Goal: Task Accomplishment & Management: Complete application form

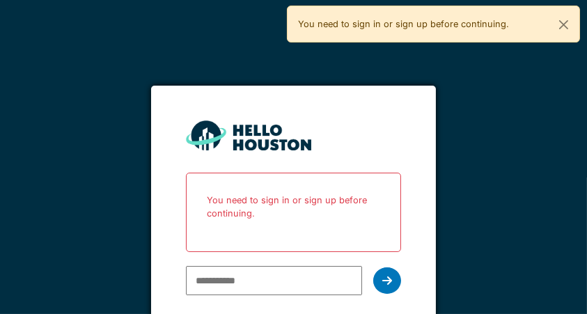
type input "**********"
click at [392, 281] on icon at bounding box center [387, 280] width 10 height 11
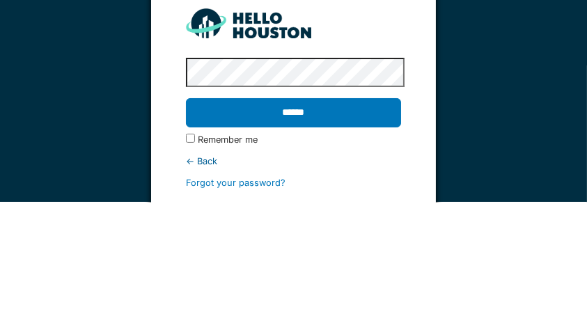
click at [346, 230] on input "******" at bounding box center [293, 224] width 215 height 29
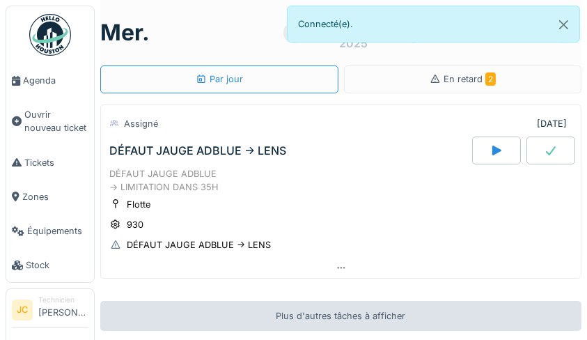
click at [462, 214] on div "Flotte 930 DÉFAUT JAUGE ADBLUE -> LENS" at bounding box center [340, 225] width 463 height 56
click at [51, 86] on span "Agenda" at bounding box center [55, 80] width 65 height 13
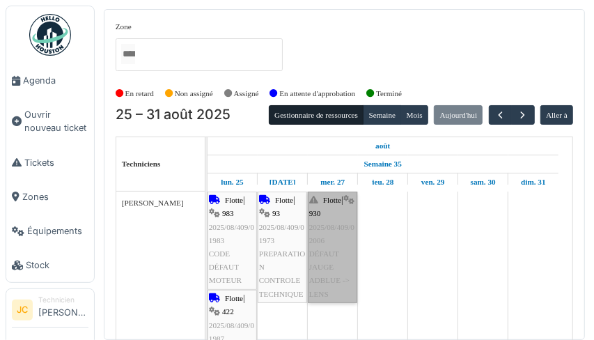
click at [332, 274] on link "Flotte | 930 2025/08/409/02006 DÉFAUT JAUGE ADBLUE -> LENS" at bounding box center [332, 246] width 49 height 111
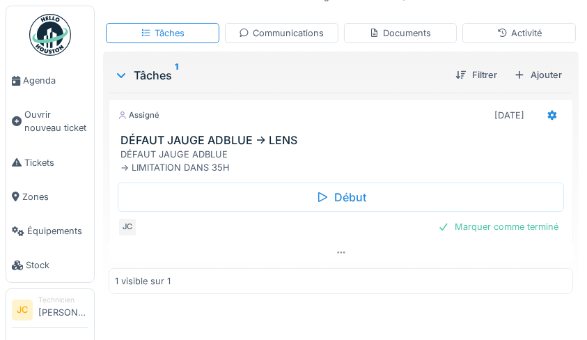
scroll to position [237, 0]
click at [49, 159] on span "Tickets" at bounding box center [56, 162] width 64 height 13
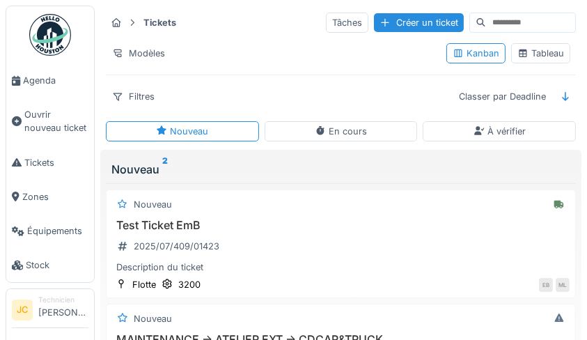
click at [545, 56] on div "Tableau" at bounding box center [540, 53] width 47 height 13
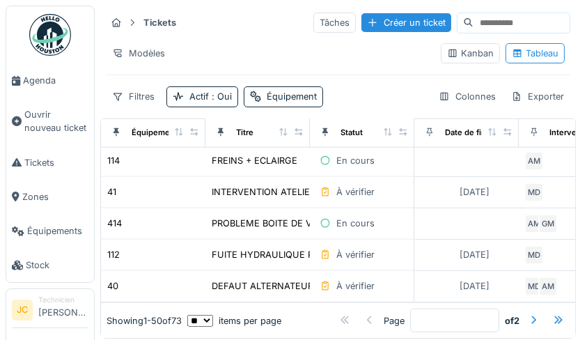
scroll to position [1422, 0]
click at [331, 215] on div "En cours" at bounding box center [346, 223] width 63 height 16
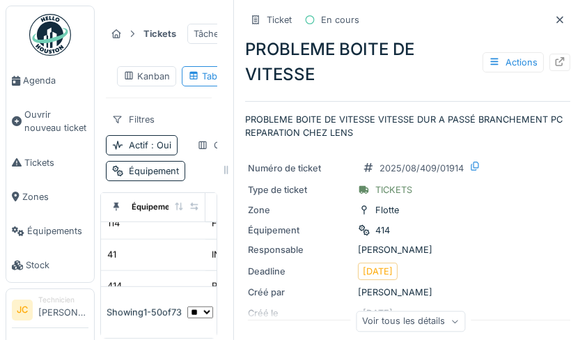
click at [554, 61] on icon at bounding box center [559, 61] width 11 height 9
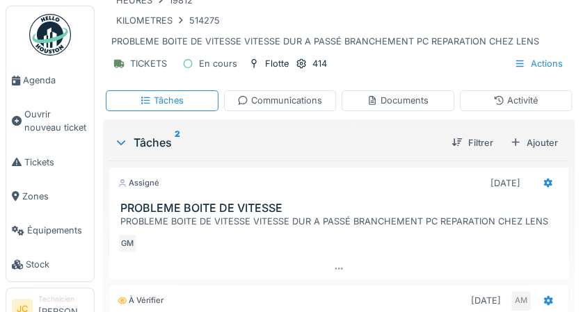
click at [435, 108] on div "Documents" at bounding box center [398, 100] width 113 height 20
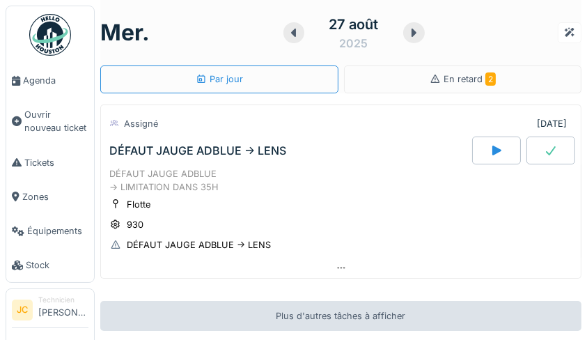
click at [41, 168] on span "Tickets" at bounding box center [56, 162] width 64 height 13
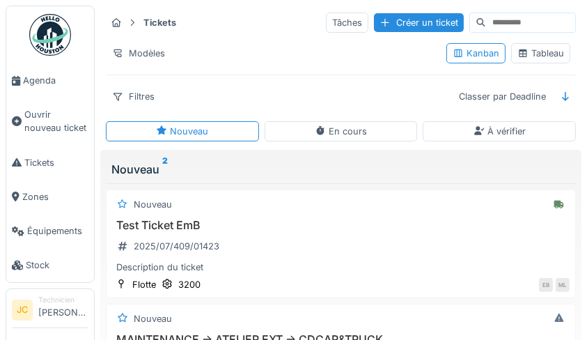
click at [552, 45] on div "Tableau" at bounding box center [540, 53] width 59 height 20
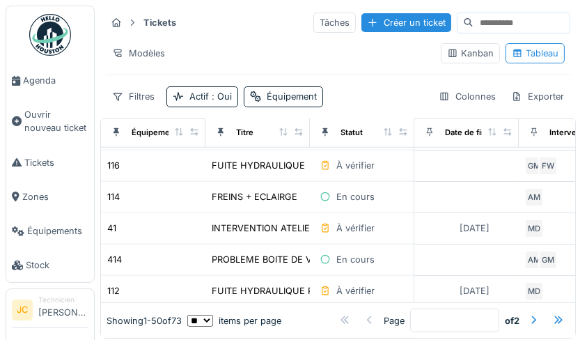
scroll to position [1381, 0]
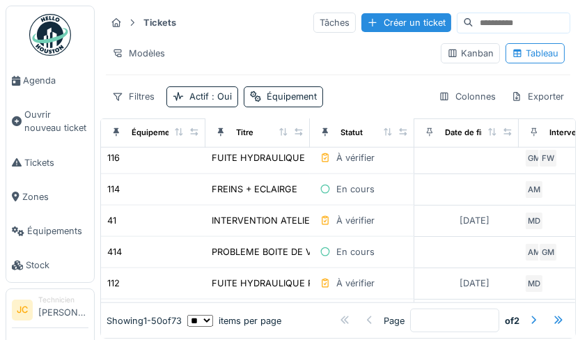
click at [336, 245] on div "En cours" at bounding box center [355, 251] width 38 height 13
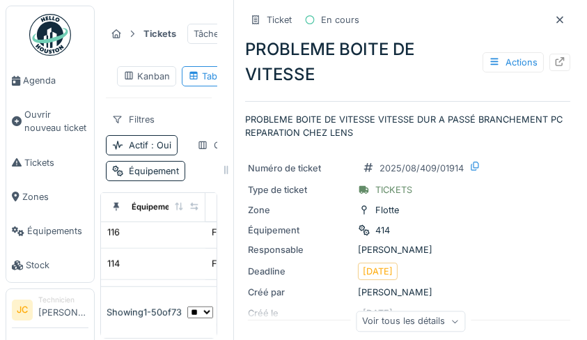
click at [554, 57] on icon at bounding box center [559, 61] width 11 height 9
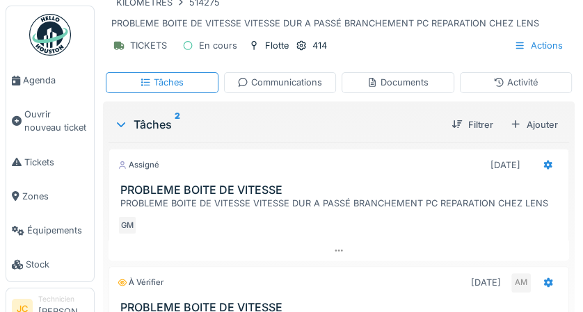
scroll to position [103, 0]
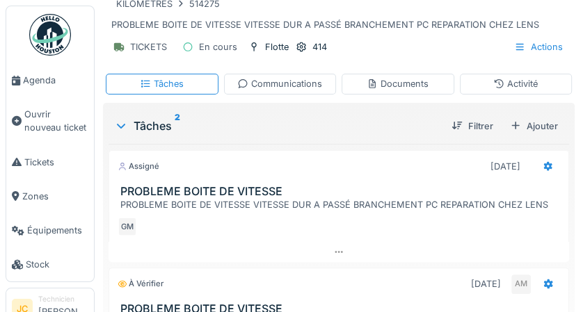
click at [544, 120] on div "Ajouter" at bounding box center [534, 126] width 59 height 19
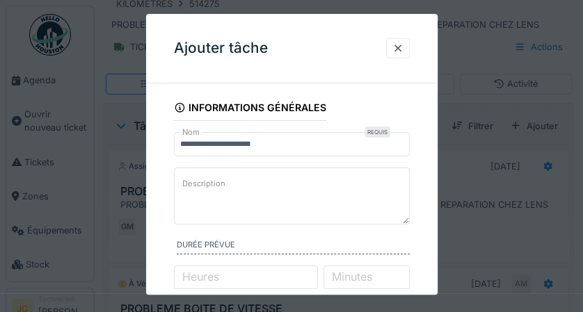
click at [321, 189] on textarea "Description" at bounding box center [292, 196] width 236 height 57
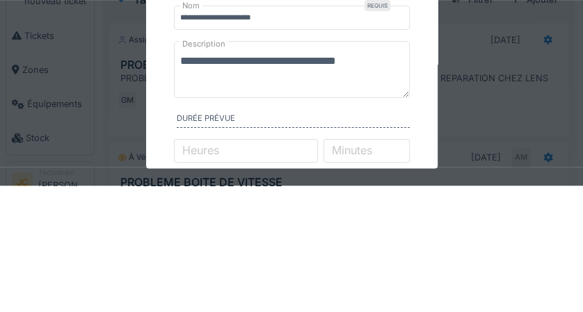
click at [390, 208] on textarea "**********" at bounding box center [292, 196] width 236 height 57
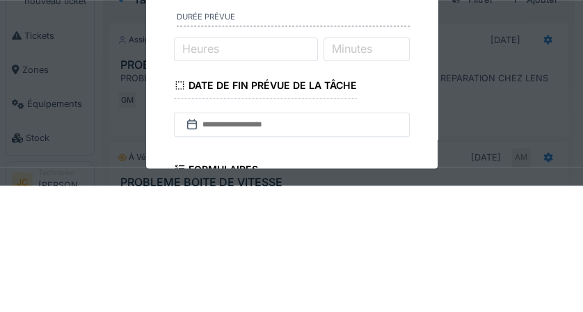
scroll to position [102, 0]
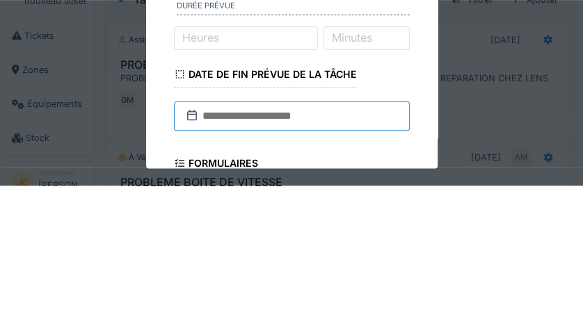
click at [400, 246] on input "text" at bounding box center [292, 242] width 236 height 29
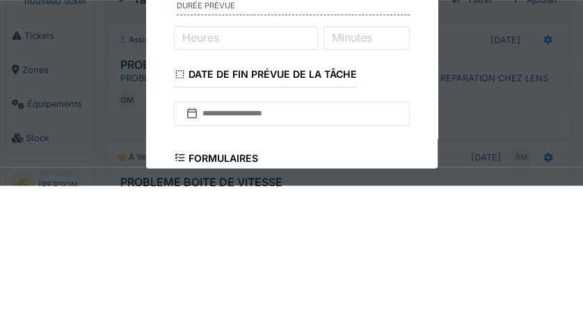
click at [401, 231] on fieldset "**********" at bounding box center [292, 239] width 236 height 495
click at [406, 193] on fieldset "**********" at bounding box center [292, 239] width 236 height 495
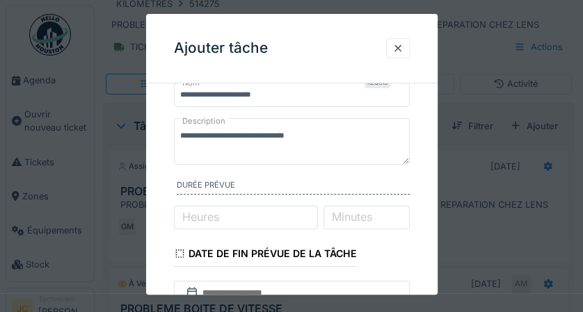
scroll to position [0, 0]
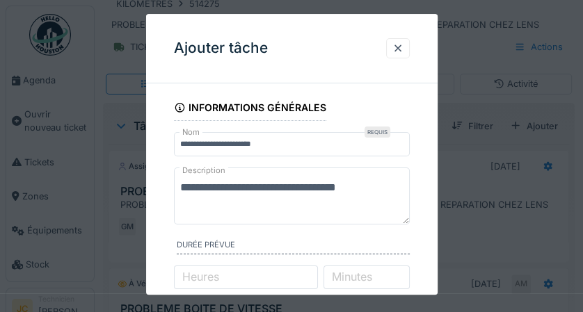
click at [372, 189] on textarea "**********" at bounding box center [292, 196] width 236 height 57
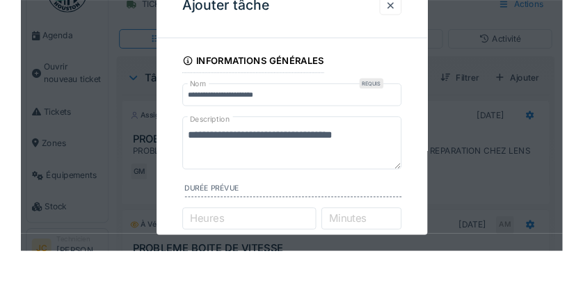
scroll to position [103, 0]
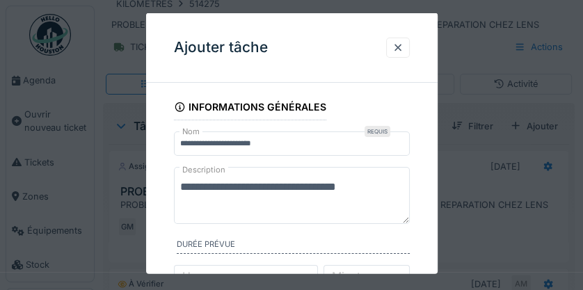
click at [292, 210] on textarea "**********" at bounding box center [292, 194] width 236 height 57
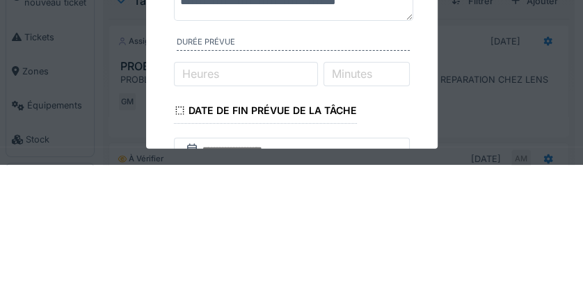
scroll to position [79, 0]
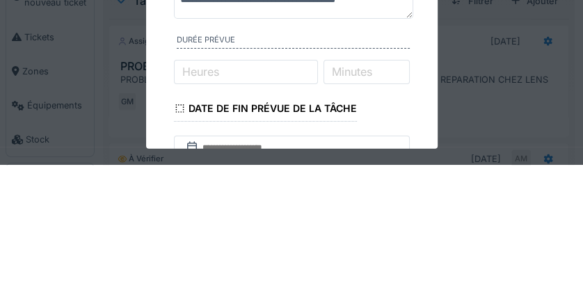
type textarea "**********"
click at [375, 198] on label "Minutes" at bounding box center [352, 197] width 46 height 17
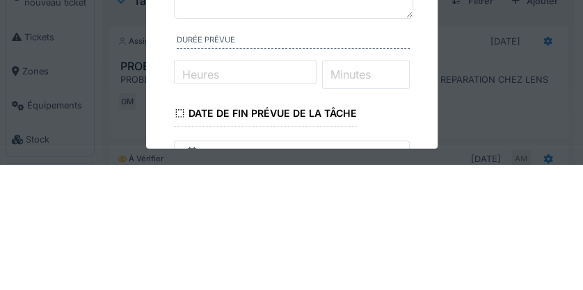
click at [381, 198] on input "Minutes" at bounding box center [366, 199] width 88 height 29
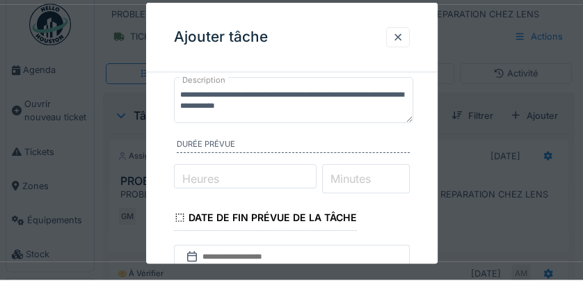
scroll to position [103, 0]
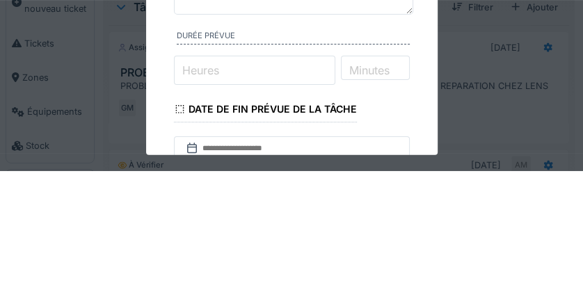
click at [250, 188] on input "Heures" at bounding box center [255, 189] width 162 height 29
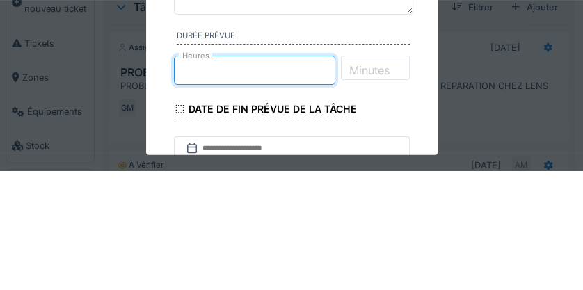
type input "*"
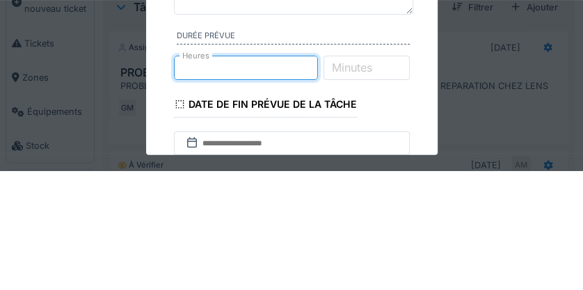
click at [375, 183] on label "Minutes" at bounding box center [352, 186] width 46 height 17
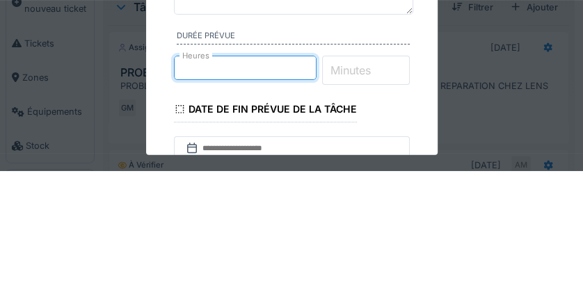
click at [382, 183] on input "Minutes" at bounding box center [366, 189] width 88 height 29
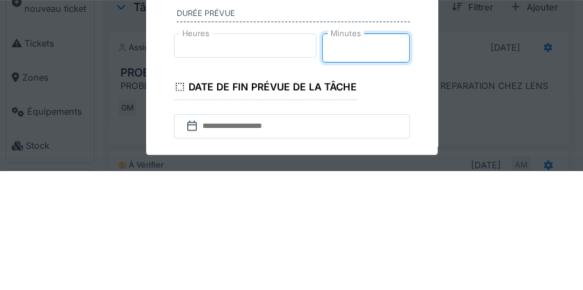
scroll to position [114, 0]
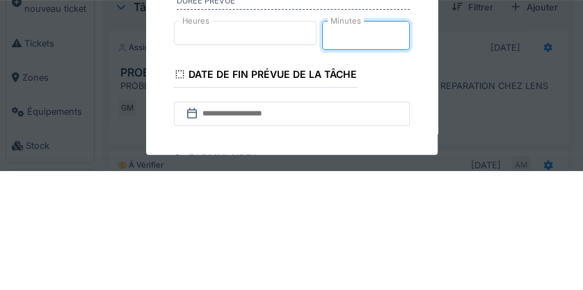
type input "*"
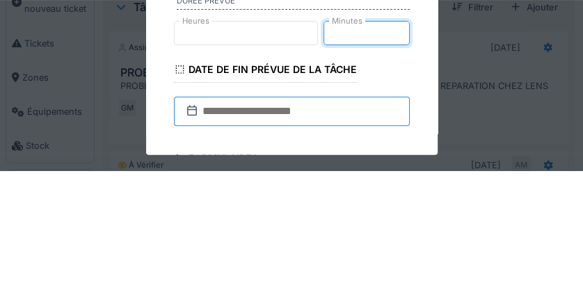
click at [348, 237] on input "text" at bounding box center [292, 230] width 236 height 29
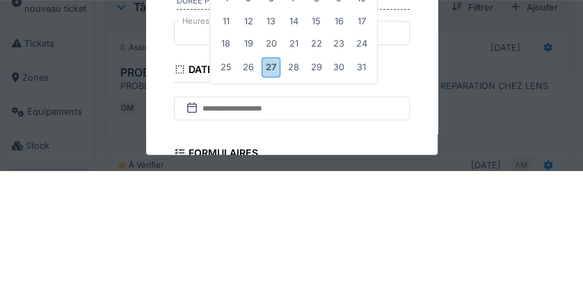
click at [273, 192] on div "27" at bounding box center [271, 186] width 19 height 20
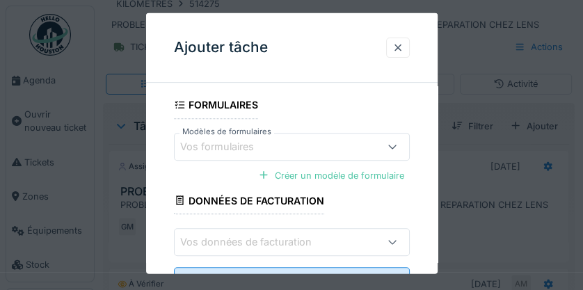
scroll to position [345, 0]
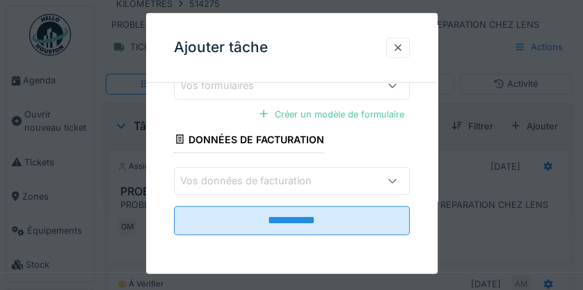
click at [365, 225] on input "**********" at bounding box center [292, 220] width 236 height 29
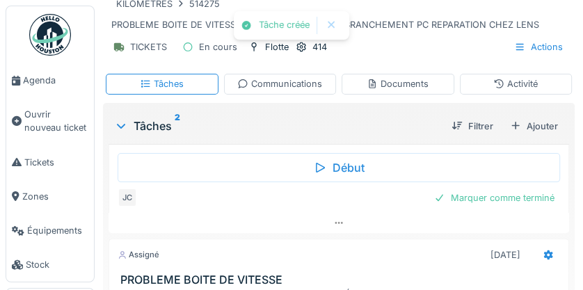
scroll to position [0, 0]
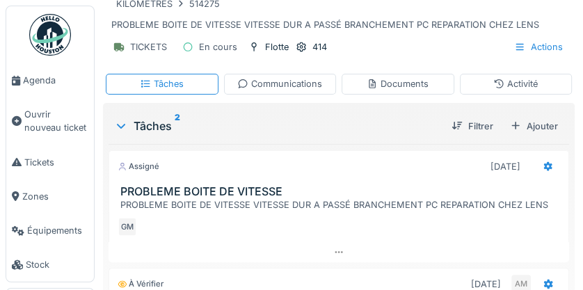
click at [518, 196] on h3 "PROBLEME BOITE DE VITESSE" at bounding box center [341, 191] width 443 height 13
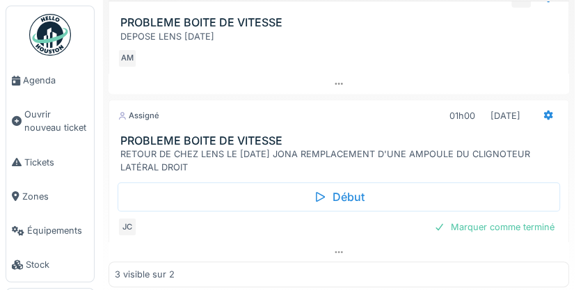
scroll to position [155, 0]
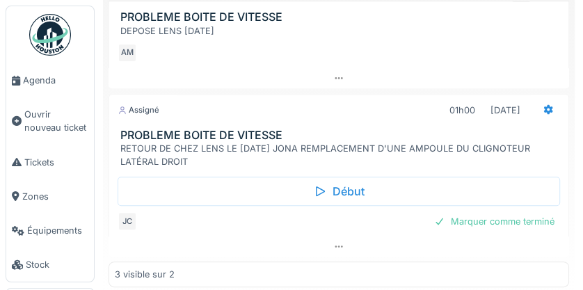
click at [521, 223] on div "Marquer comme terminé" at bounding box center [495, 221] width 132 height 19
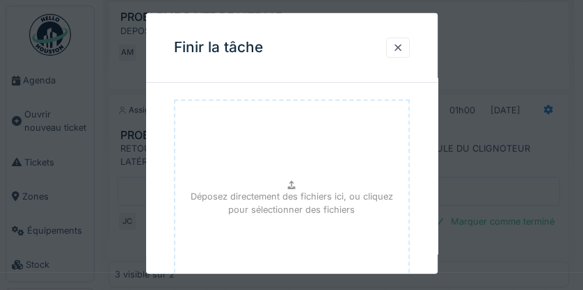
scroll to position [237, 0]
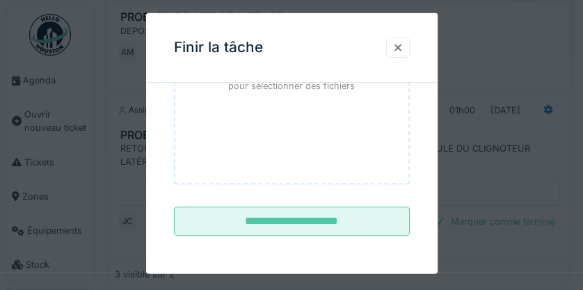
click at [373, 223] on input "**********" at bounding box center [292, 221] width 236 height 29
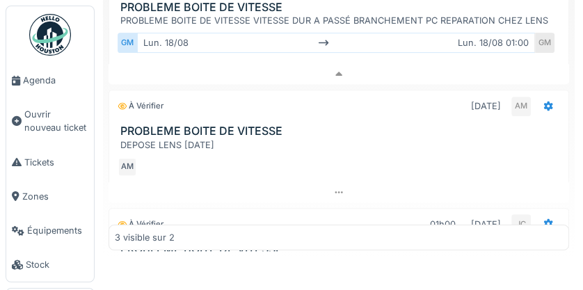
scroll to position [0, 0]
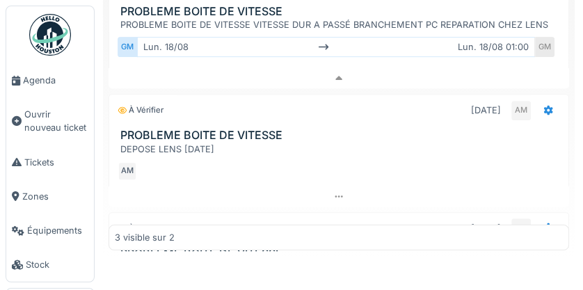
click at [50, 42] on img at bounding box center [50, 35] width 42 height 42
